Goal: Task Accomplishment & Management: Manage account settings

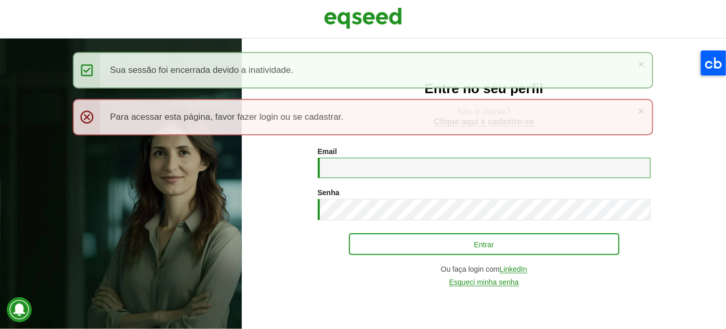
type input "**********"
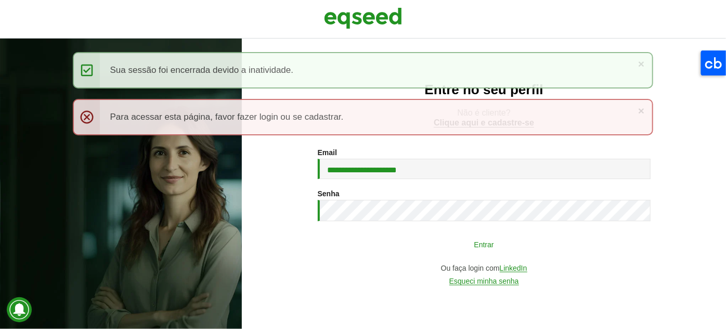
click at [496, 253] on button "Entrar" at bounding box center [484, 244] width 271 height 20
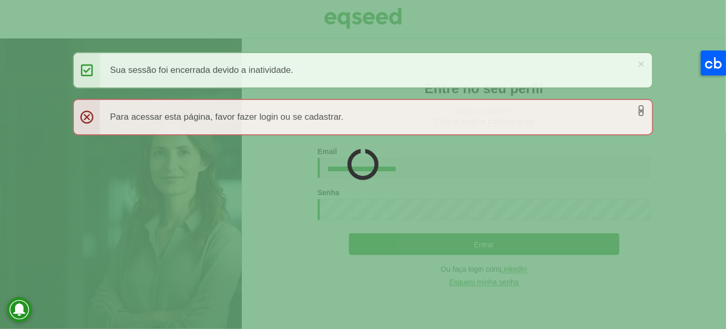
click at [641, 108] on link "×" at bounding box center [641, 110] width 6 height 11
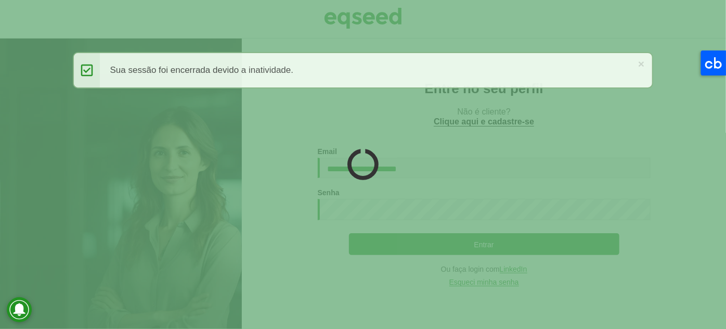
click at [638, 62] on div "× Mensagem de status Sua sessão foi encerrada devido a inatividade." at bounding box center [363, 70] width 581 height 36
click at [644, 62] on link "×" at bounding box center [641, 63] width 6 height 11
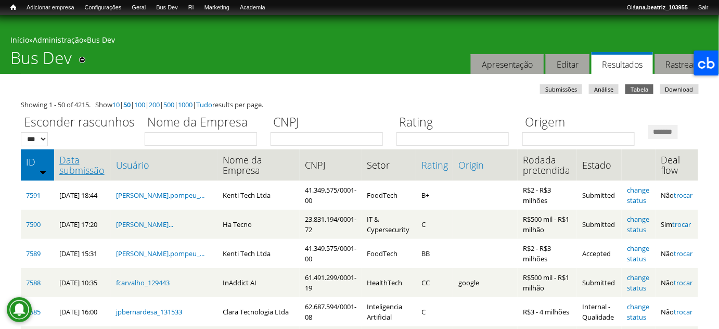
click at [84, 175] on link "Data submissão" at bounding box center [82, 165] width 46 height 21
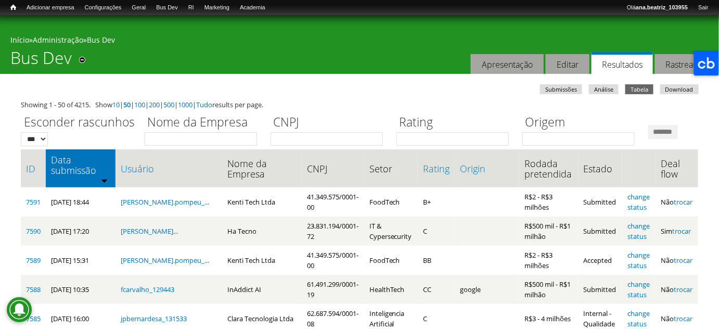
click at [152, 59] on div "Você está aqui Início » Administração » Bus Dev Bus Dev Remover dos atalhos Aba…" at bounding box center [359, 44] width 719 height 59
